Goal: Entertainment & Leisure: Consume media (video, audio)

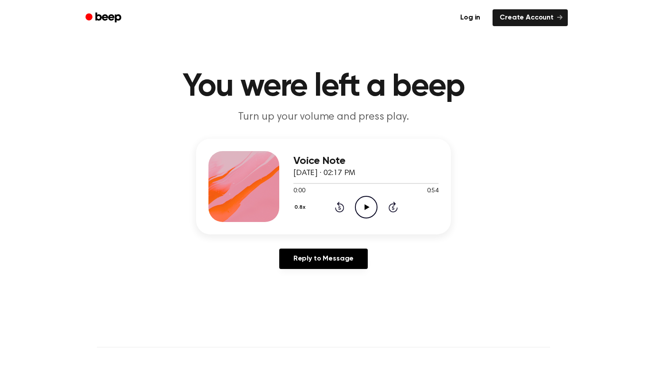
click at [363, 203] on icon "Play Audio" at bounding box center [366, 207] width 23 height 23
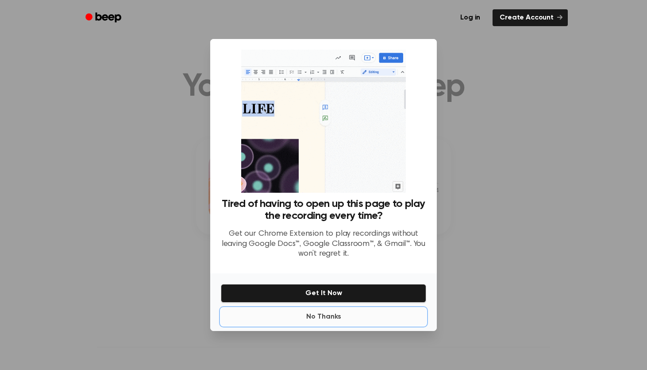
click at [320, 316] on button "No Thanks" at bounding box center [323, 317] width 205 height 18
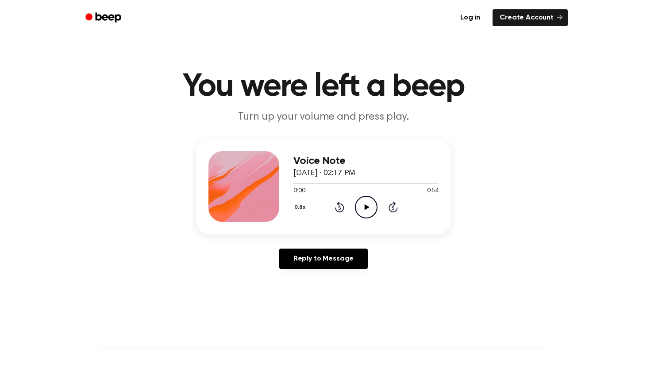
click at [362, 207] on icon "Play Audio" at bounding box center [366, 207] width 23 height 23
click at [365, 201] on icon "Play Audio" at bounding box center [366, 207] width 23 height 23
click at [371, 206] on icon "Play Audio" at bounding box center [366, 207] width 23 height 23
click at [374, 208] on icon "Play Audio" at bounding box center [366, 207] width 23 height 23
click at [363, 204] on icon "Play Audio" at bounding box center [366, 207] width 23 height 23
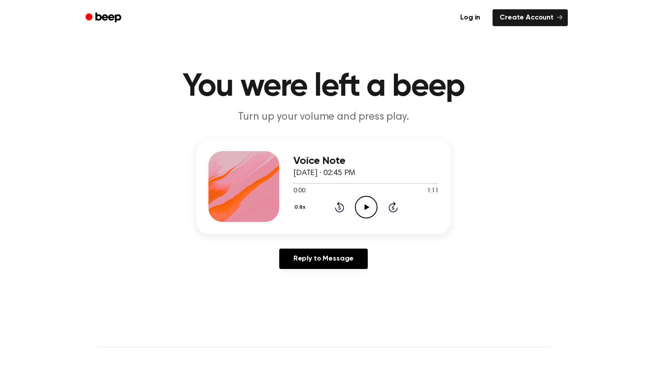
click at [362, 204] on icon "Play Audio" at bounding box center [366, 207] width 23 height 23
click at [366, 204] on icon "Play Audio" at bounding box center [366, 207] width 23 height 23
click at [363, 205] on icon "Play Audio" at bounding box center [366, 207] width 23 height 23
click at [359, 203] on icon "Play Audio" at bounding box center [366, 207] width 23 height 23
click at [363, 201] on icon "Play Audio" at bounding box center [366, 207] width 23 height 23
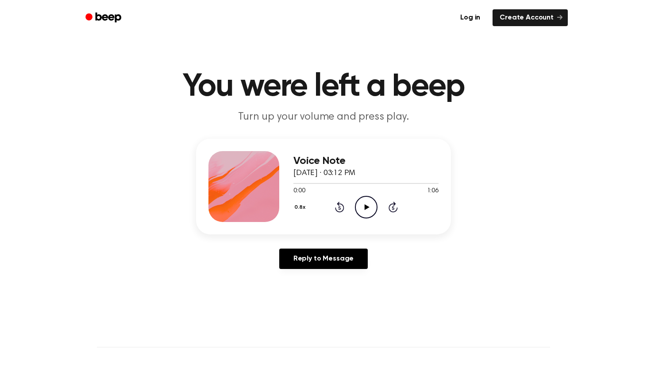
click at [371, 209] on icon "Play Audio" at bounding box center [366, 207] width 23 height 23
click at [379, 185] on div at bounding box center [365, 182] width 145 height 7
click at [370, 205] on icon "Play Audio" at bounding box center [366, 207] width 23 height 23
click at [340, 201] on icon "Rewind 5 seconds" at bounding box center [340, 207] width 10 height 12
click at [340, 204] on icon "Rewind 5 seconds" at bounding box center [340, 207] width 10 height 12
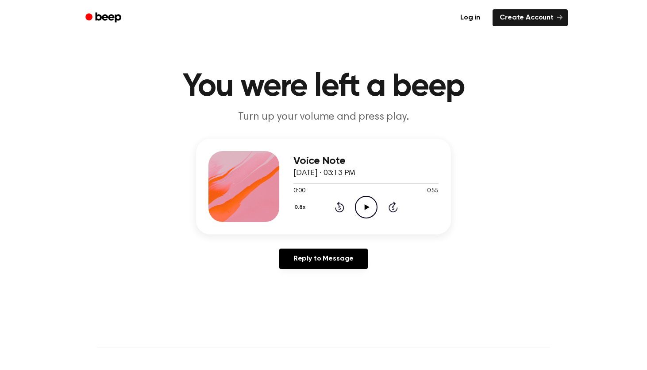
click at [365, 203] on icon "Play Audio" at bounding box center [366, 207] width 23 height 23
click at [364, 207] on icon "Play Audio" at bounding box center [366, 207] width 23 height 23
click at [366, 208] on icon at bounding box center [366, 207] width 5 height 6
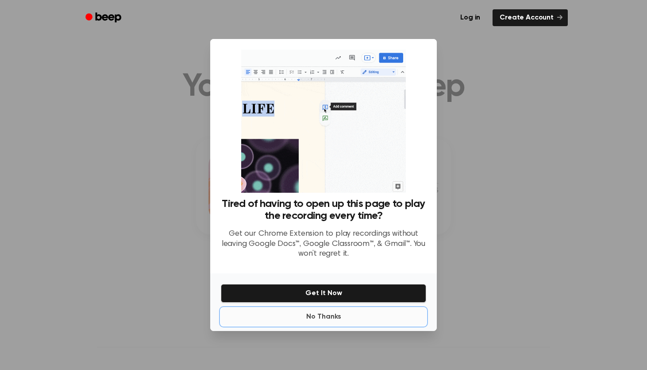
click at [329, 317] on button "No Thanks" at bounding box center [323, 317] width 205 height 18
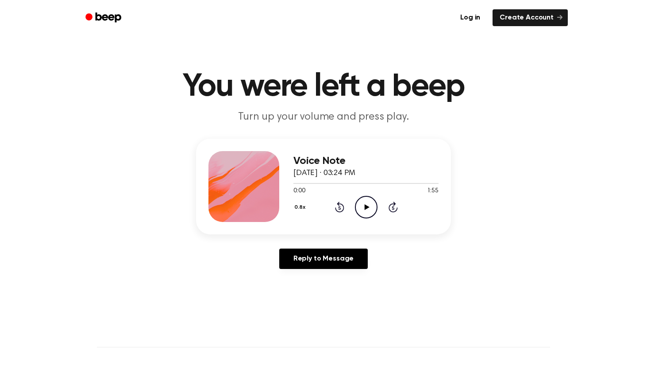
click at [363, 203] on icon "Play Audio" at bounding box center [366, 207] width 23 height 23
click at [364, 206] on icon at bounding box center [366, 207] width 5 height 6
click at [369, 204] on icon "Play Audio" at bounding box center [366, 207] width 23 height 23
